Goal: Information Seeking & Learning: Learn about a topic

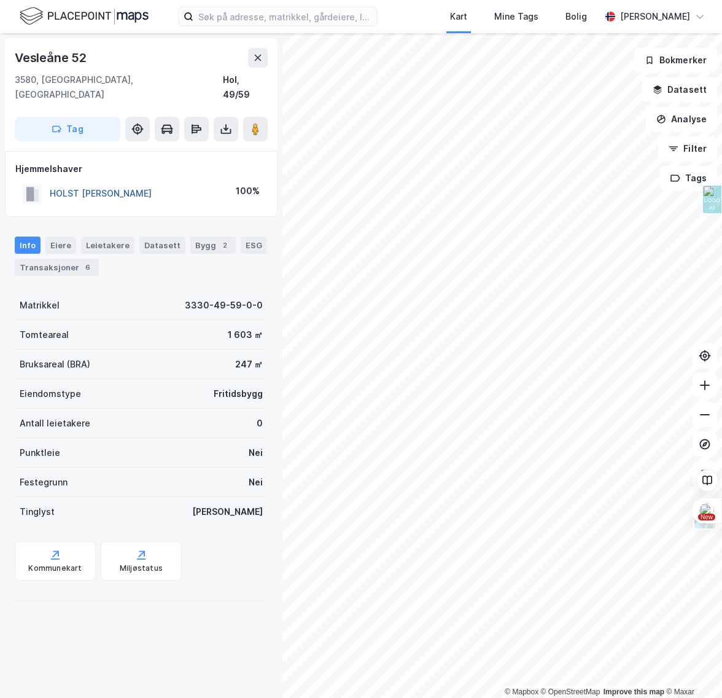
click at [0, 0] on button "HOLST [PERSON_NAME]" at bounding box center [0, 0] width 0 height 0
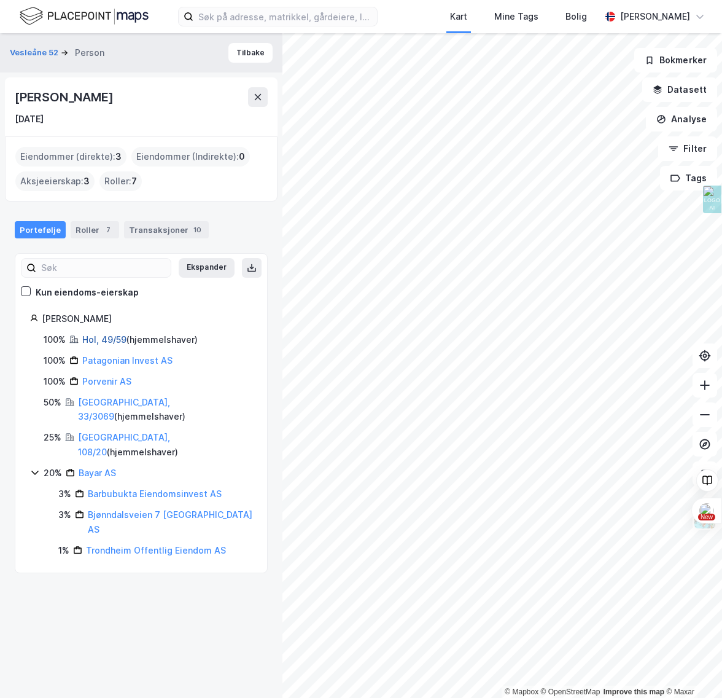
click at [96, 338] on link "Hol, 49/59" at bounding box center [104, 339] width 44 height 10
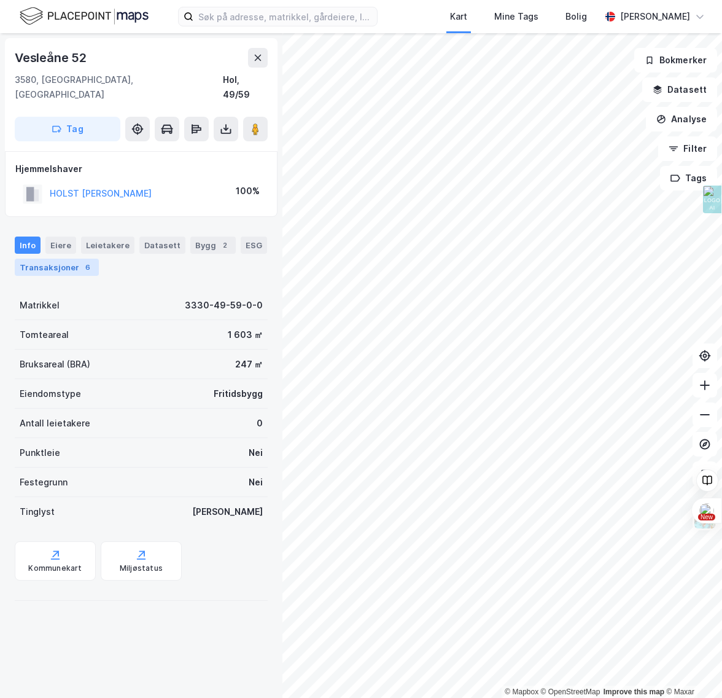
click at [67, 259] on div "Transaksjoner 6" at bounding box center [57, 267] width 84 height 17
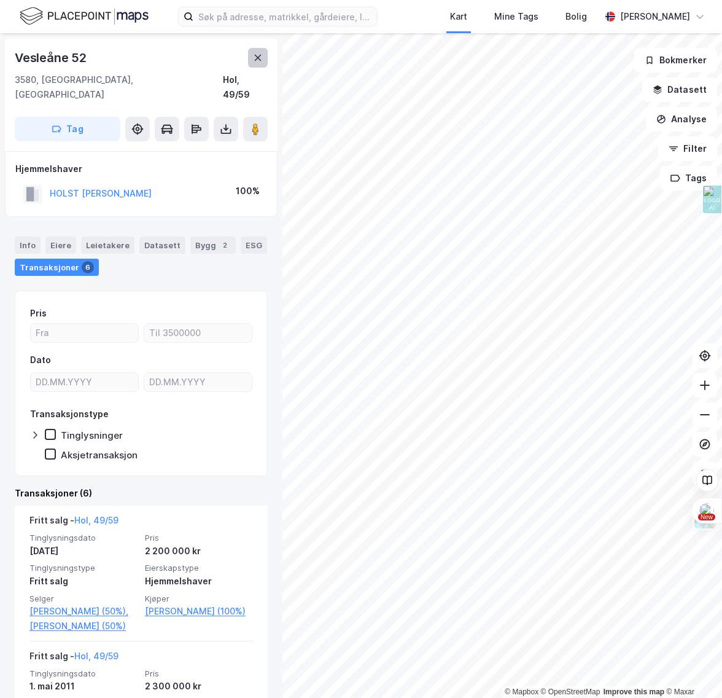
click at [254, 54] on icon at bounding box center [258, 58] width 10 height 10
drag, startPoint x: 152, startPoint y: 178, endPoint x: 45, endPoint y: 182, distance: 107.6
click at [45, 182] on div "[PERSON_NAME] 100%" at bounding box center [141, 193] width 252 height 25
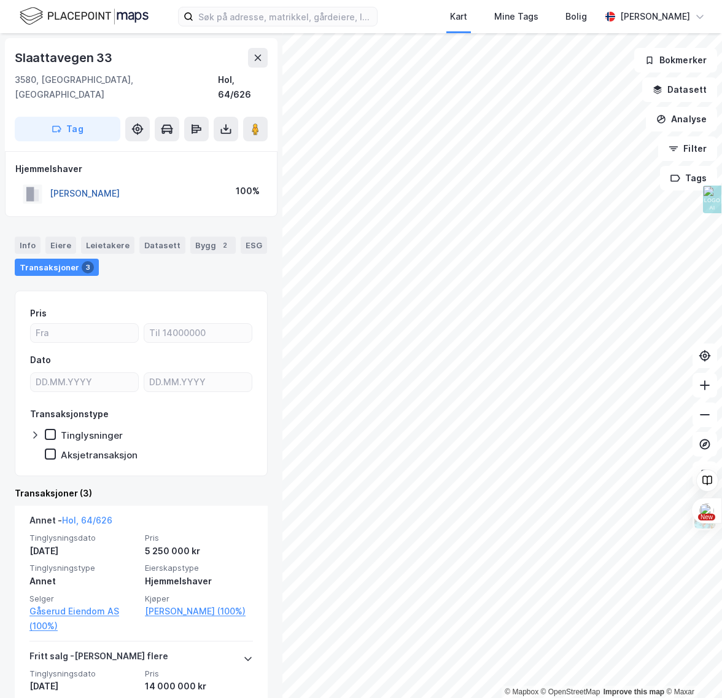
copy button "[PERSON_NAME]"
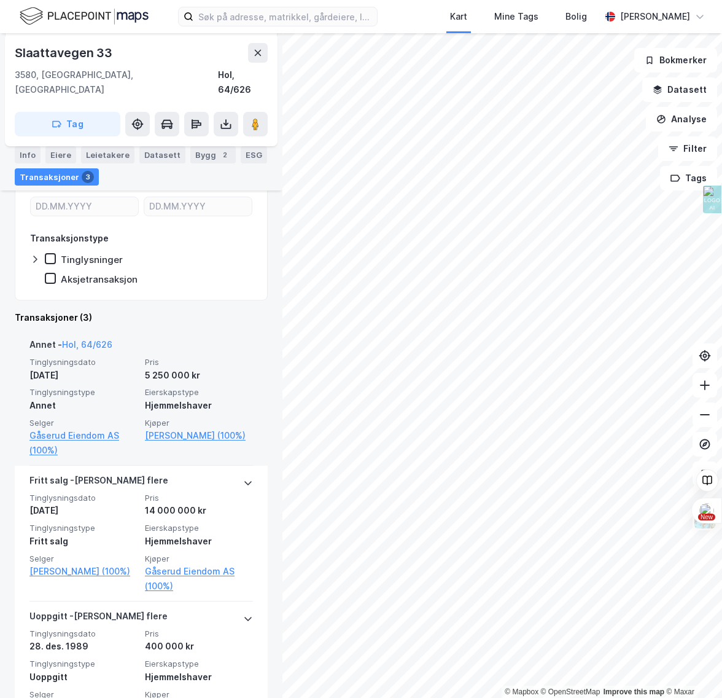
scroll to position [182, 0]
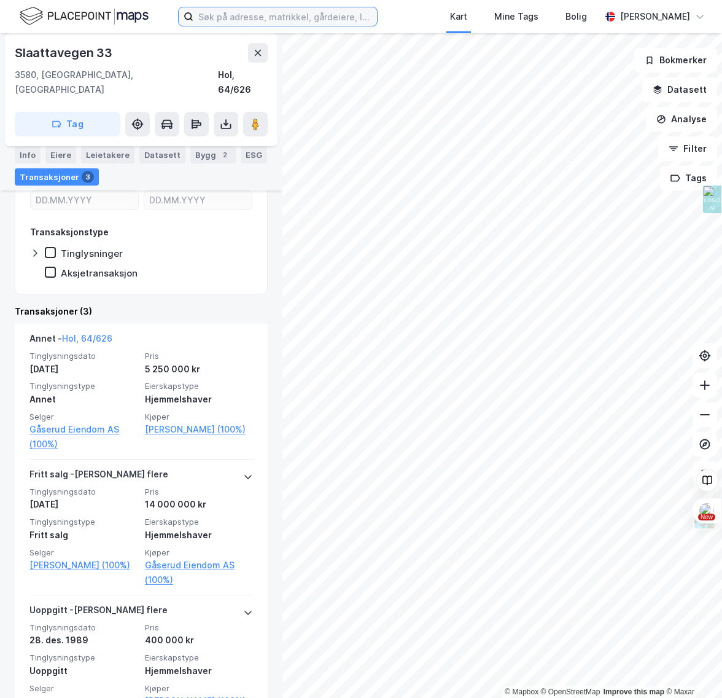
click at [238, 15] on input at bounding box center [285, 16] width 184 height 18
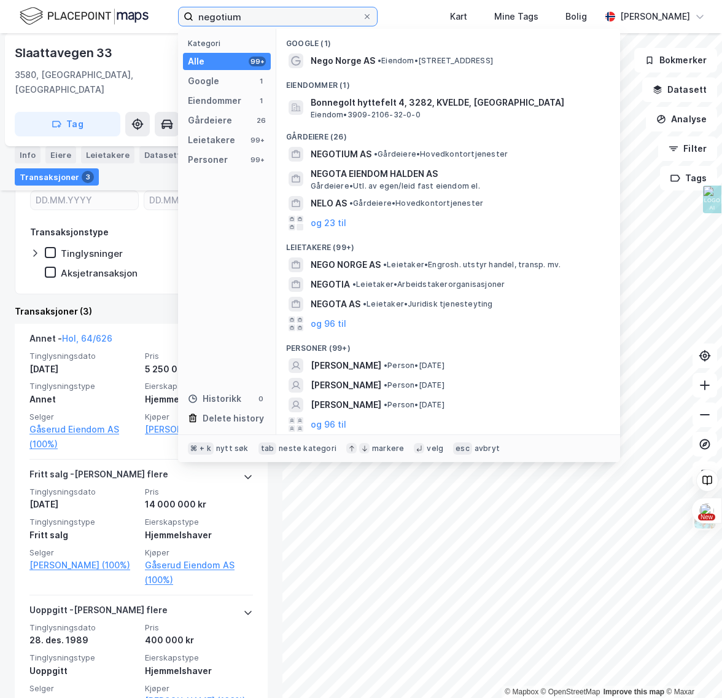
type input "negotium"
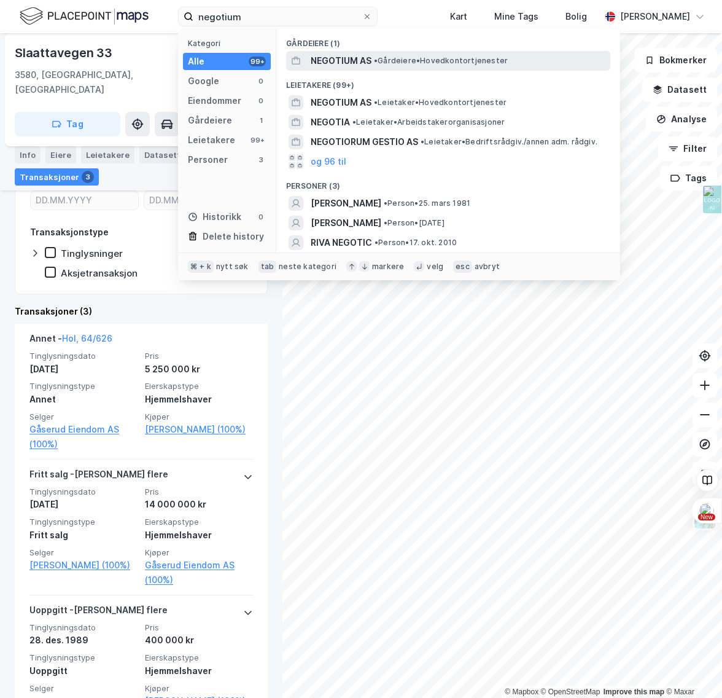
click at [376, 68] on div "NEGOTIUM AS • Gårdeiere • Hovedkontortjenester" at bounding box center [448, 61] width 324 height 20
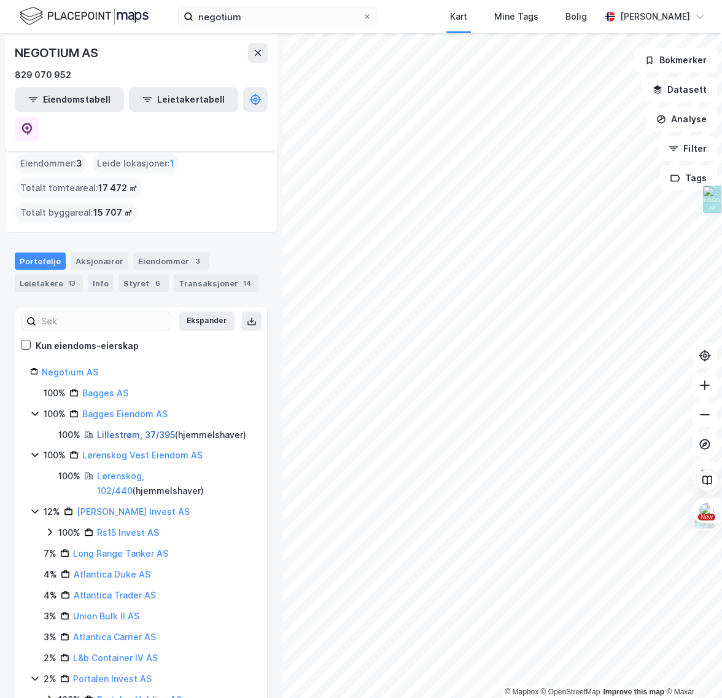
scroll to position [14, 0]
click at [117, 429] on link "Lillestrøm, 37/395" at bounding box center [136, 434] width 78 height 10
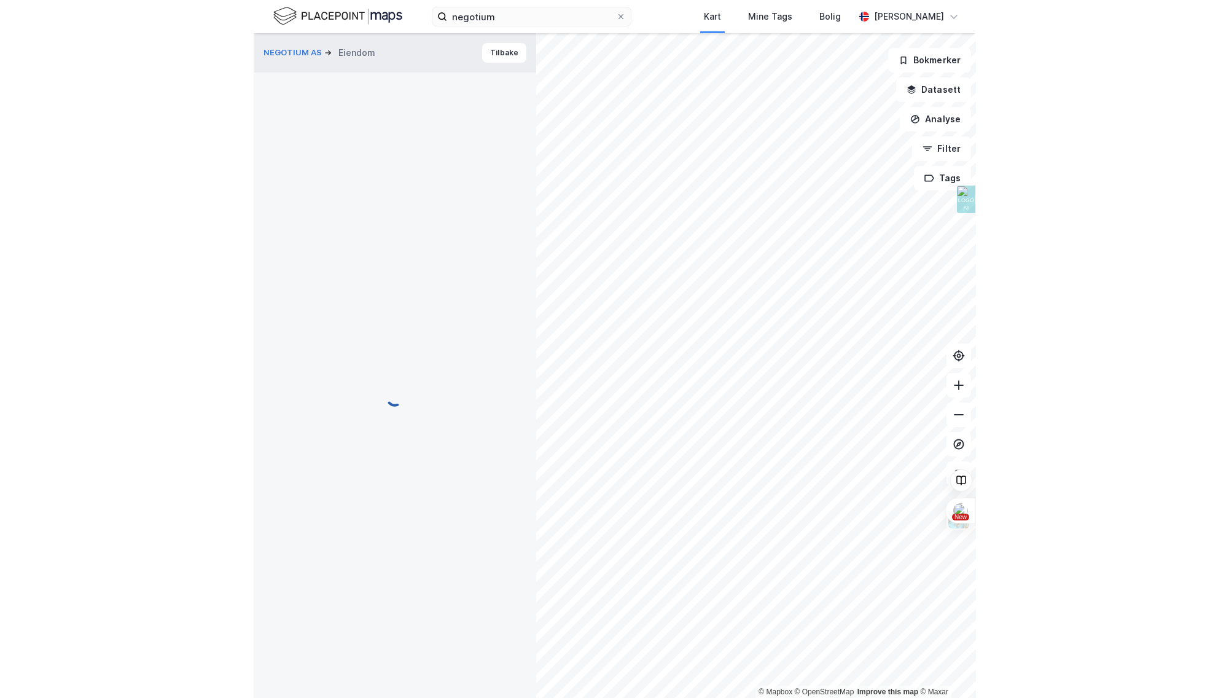
scroll to position [10, 0]
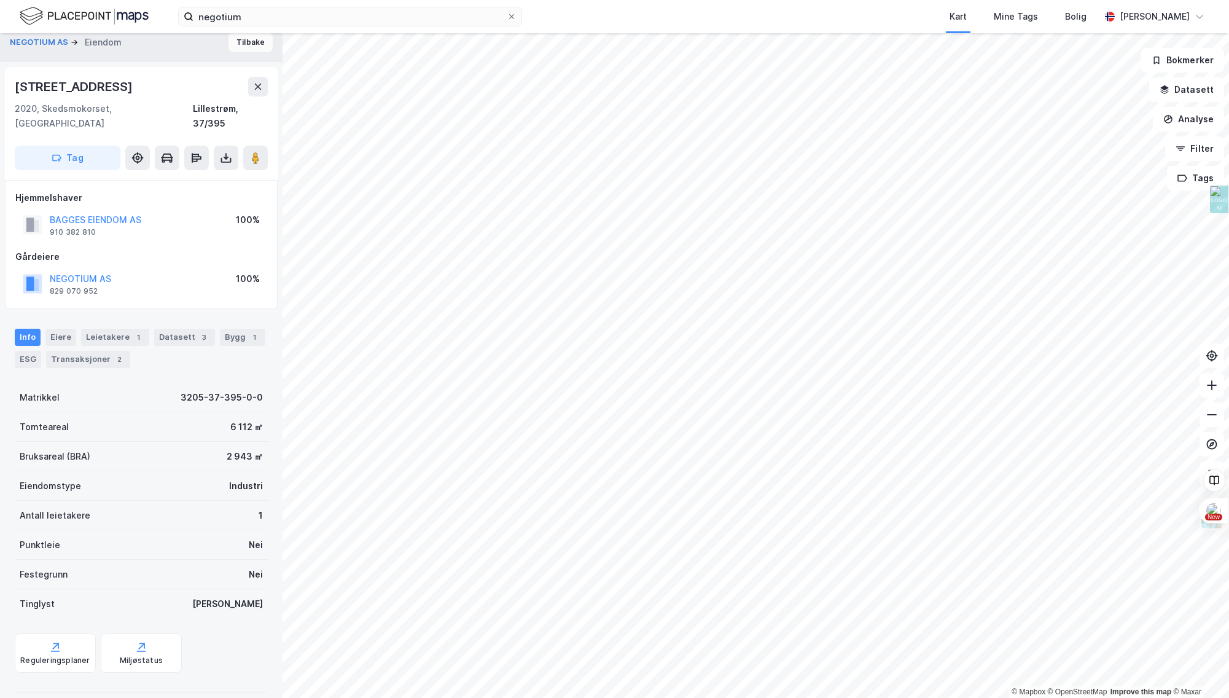
click at [241, 41] on button "Tilbake" at bounding box center [250, 43] width 44 height 20
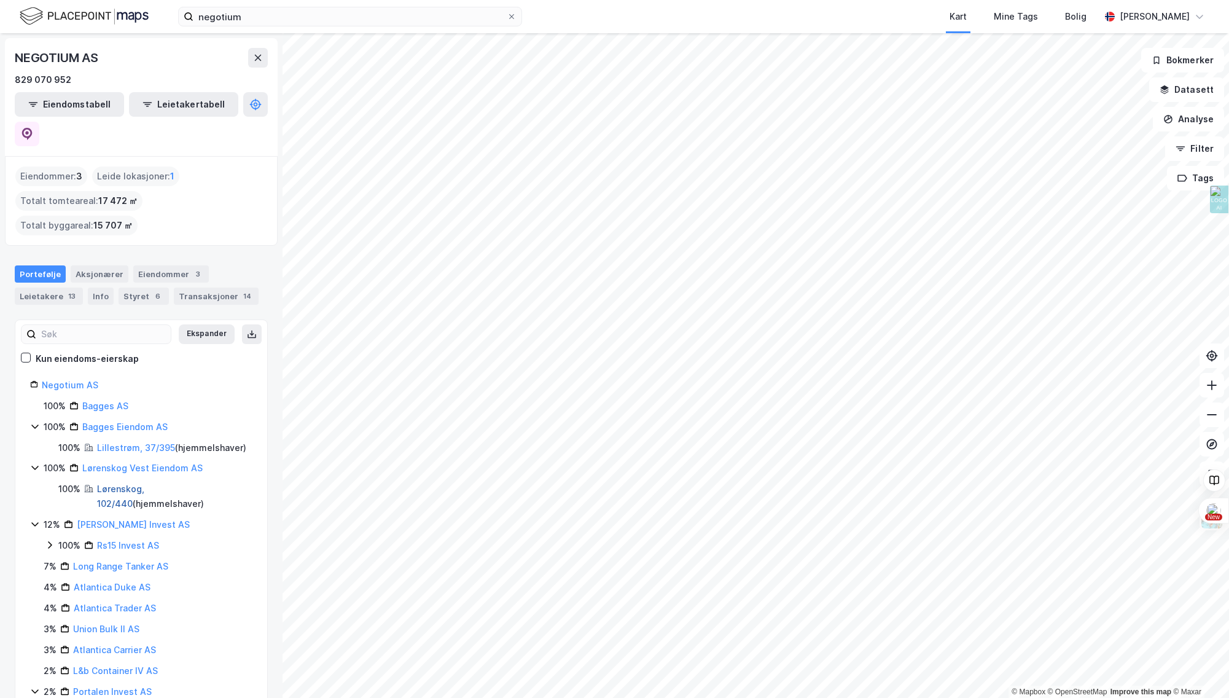
click at [107, 483] on link "Lørenskog, 102/440" at bounding box center [120, 495] width 47 height 25
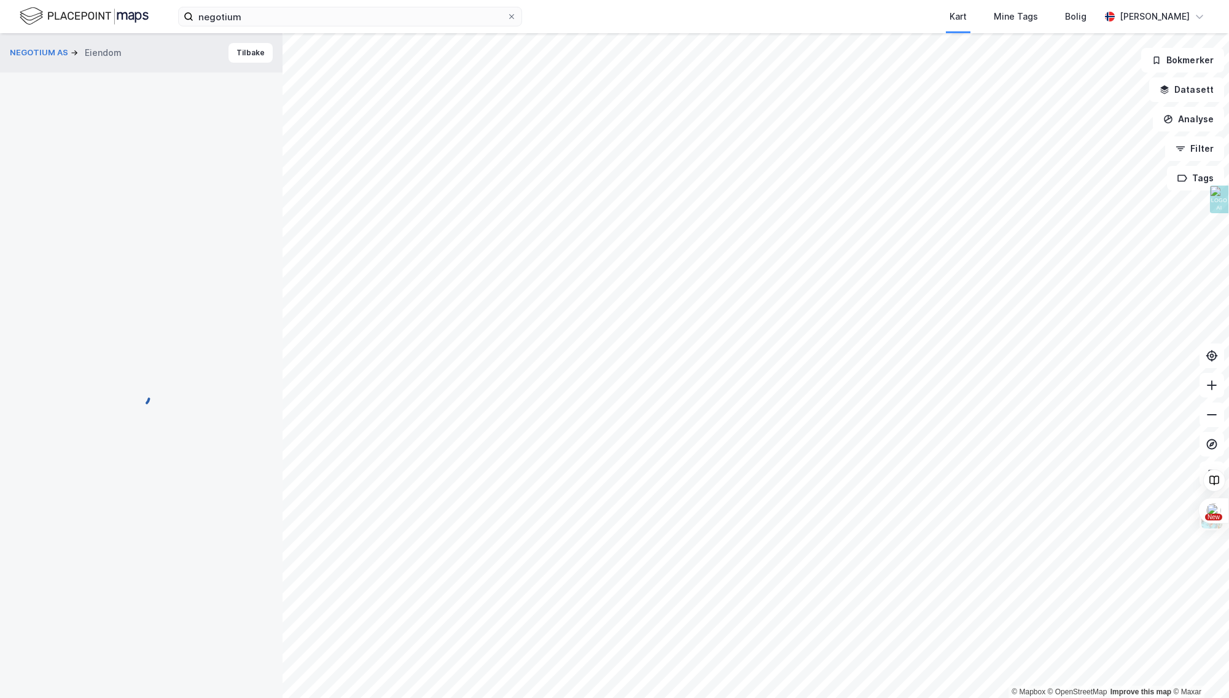
scroll to position [10, 0]
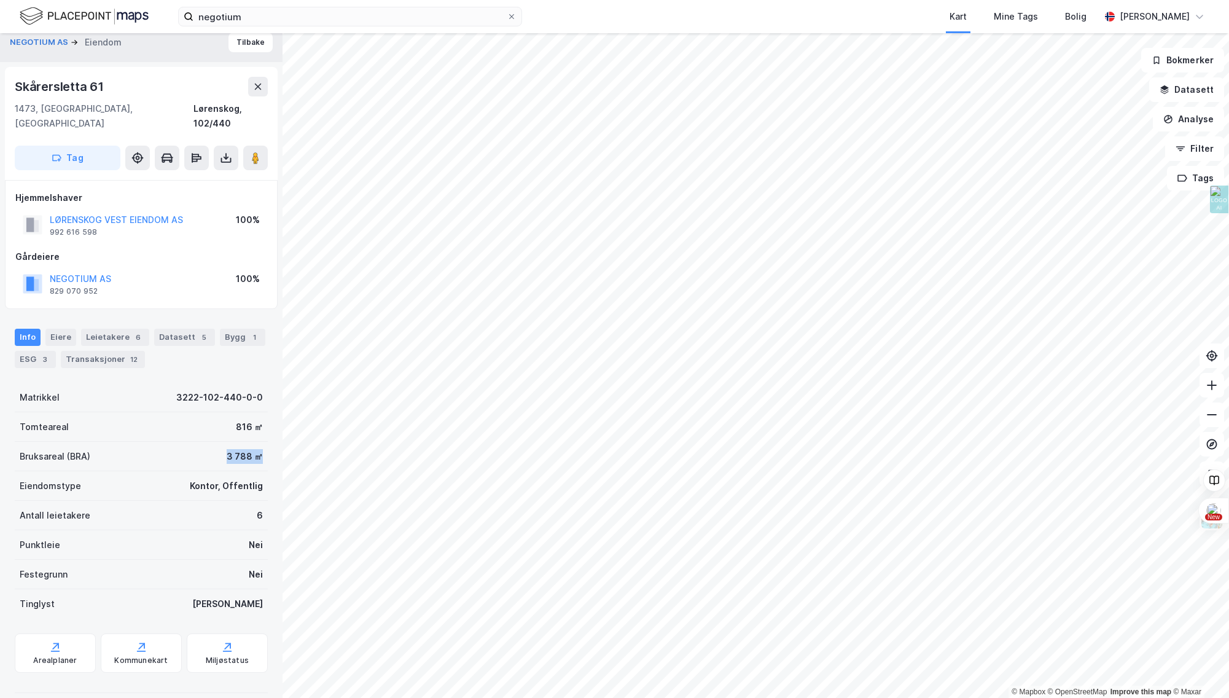
drag, startPoint x: 226, startPoint y: 441, endPoint x: 269, endPoint y: 439, distance: 43.0
click at [269, 439] on div "NEGOTIUM AS Eiendom Tilbake Skårersletta 61 1473, [GEOGRAPHIC_DATA], [GEOGRAPHI…" at bounding box center [141, 365] width 283 height 665
click at [101, 351] on div "Transaksjoner 12" at bounding box center [103, 359] width 84 height 17
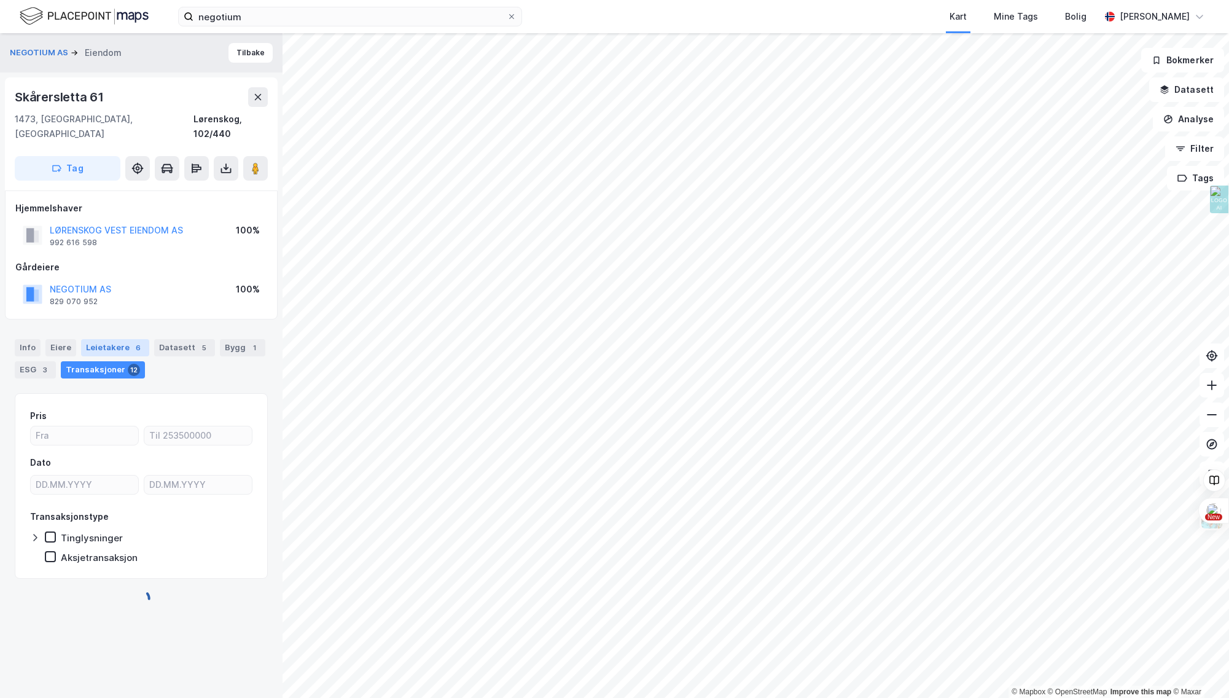
click at [96, 339] on div "Leietakere 6" at bounding box center [115, 347] width 68 height 17
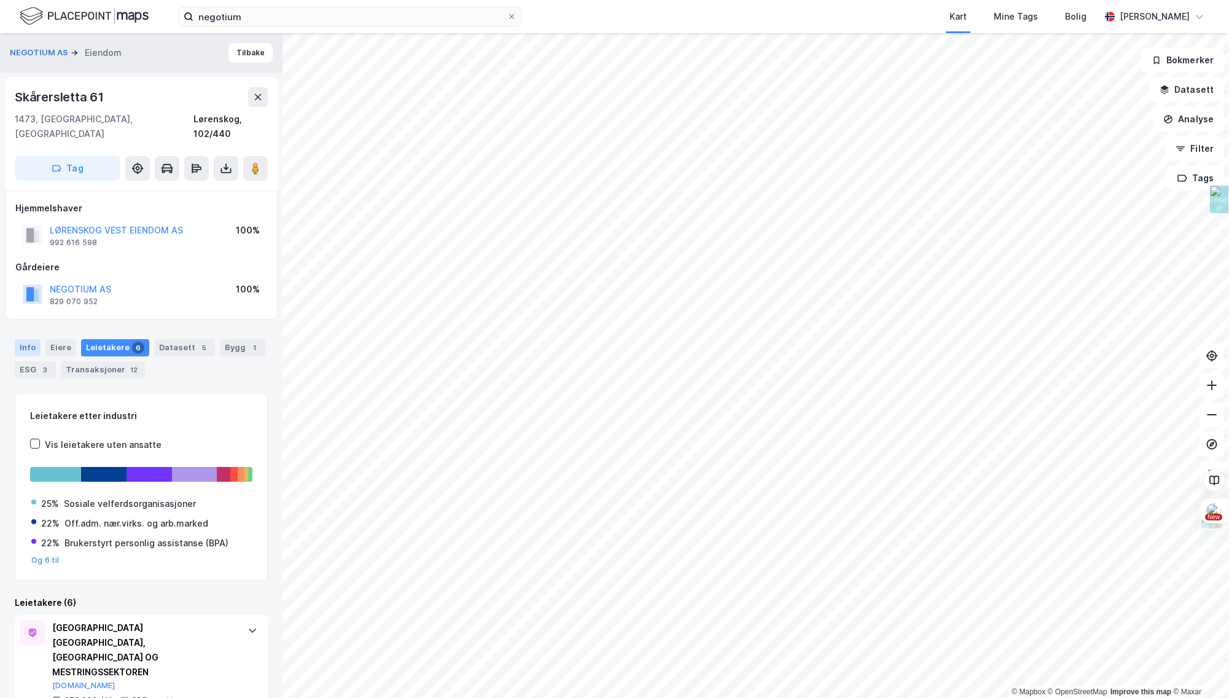
click at [23, 339] on div "Info" at bounding box center [28, 347] width 26 height 17
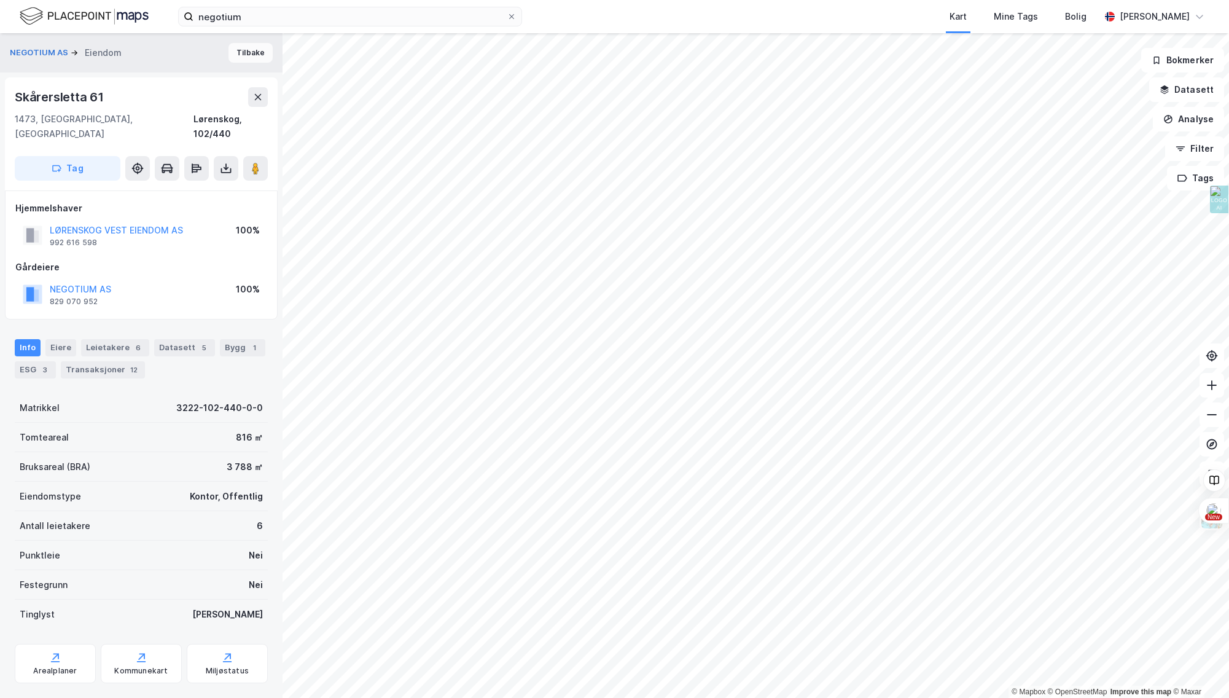
click at [246, 58] on button "Tilbake" at bounding box center [250, 53] width 44 height 20
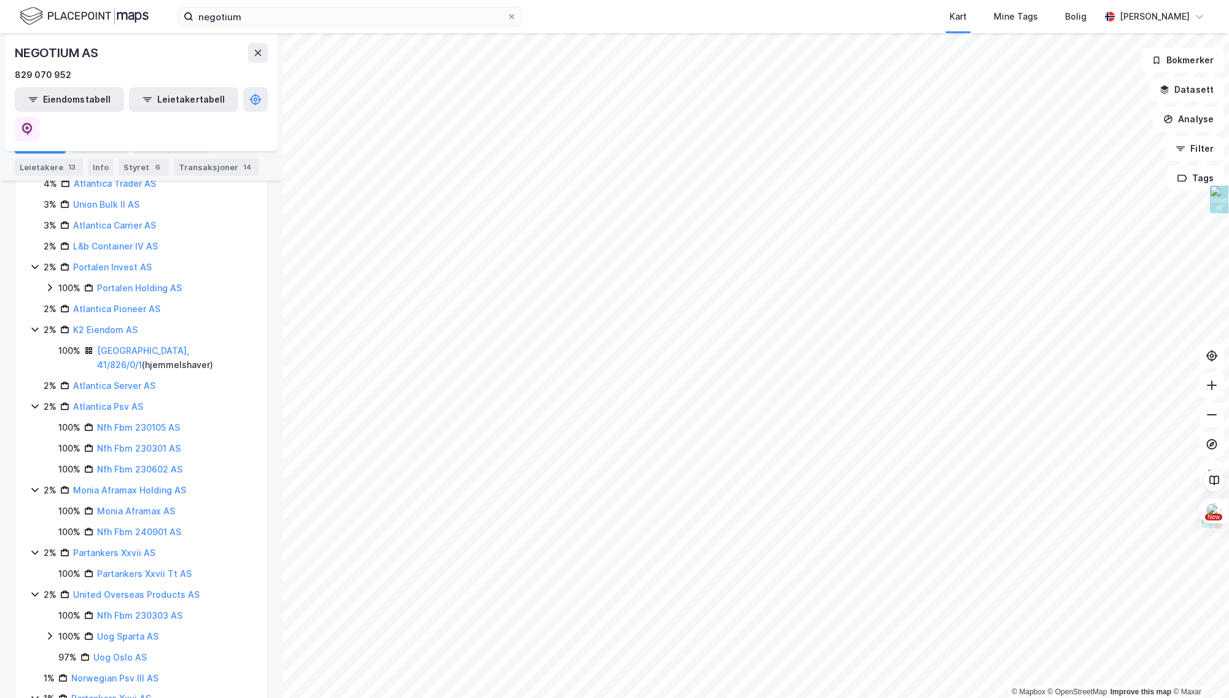
scroll to position [442, 0]
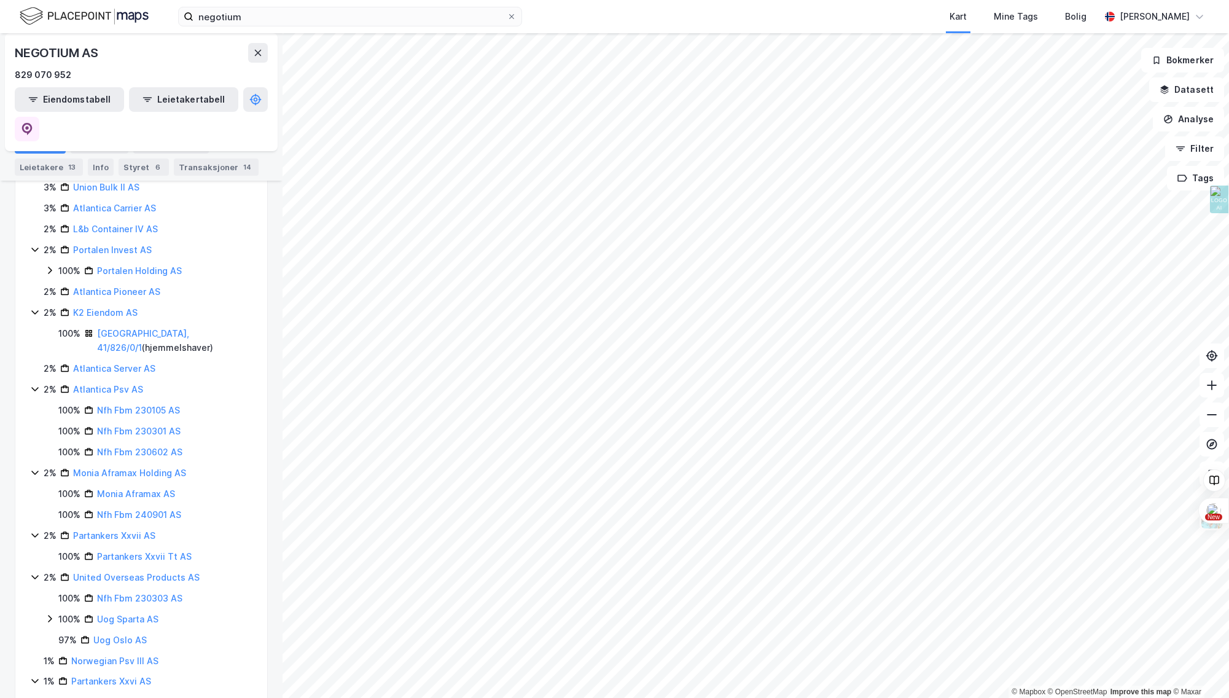
drag, startPoint x: 130, startPoint y: 458, endPoint x: 144, endPoint y: 445, distance: 19.1
click at [133, 528] on div "Partankers Xxvii AS" at bounding box center [114, 535] width 82 height 15
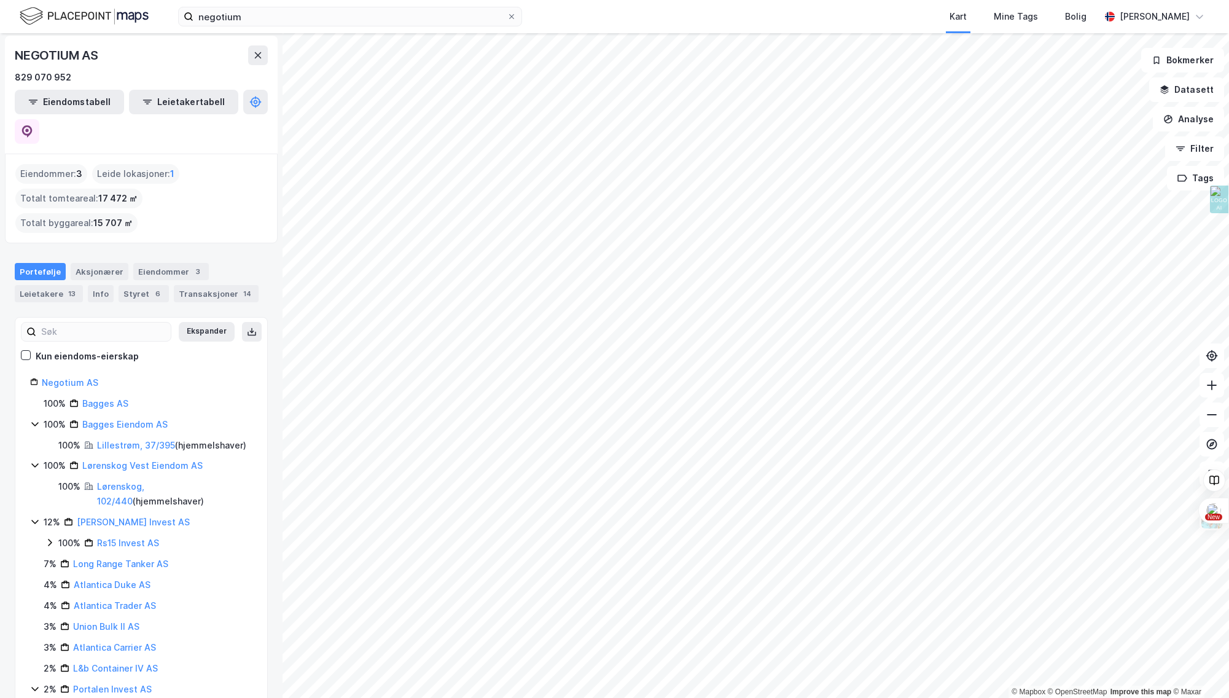
scroll to position [0, 0]
